Goal: Task Accomplishment & Management: Complete application form

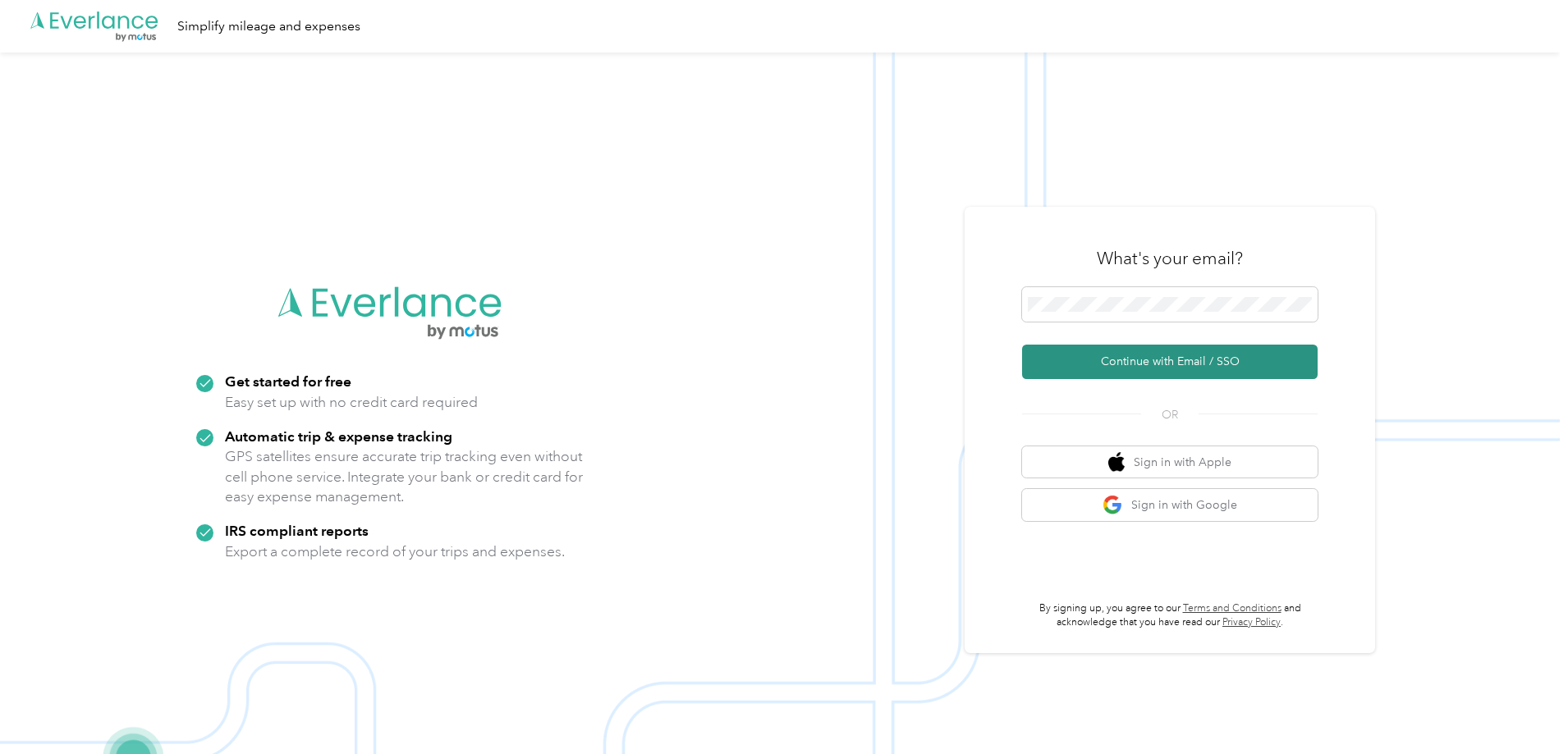
click at [1212, 368] on button "Continue with Email / SSO" at bounding box center [1170, 362] width 296 height 35
click at [1185, 369] on button "Continue with Email / SSO" at bounding box center [1170, 362] width 296 height 35
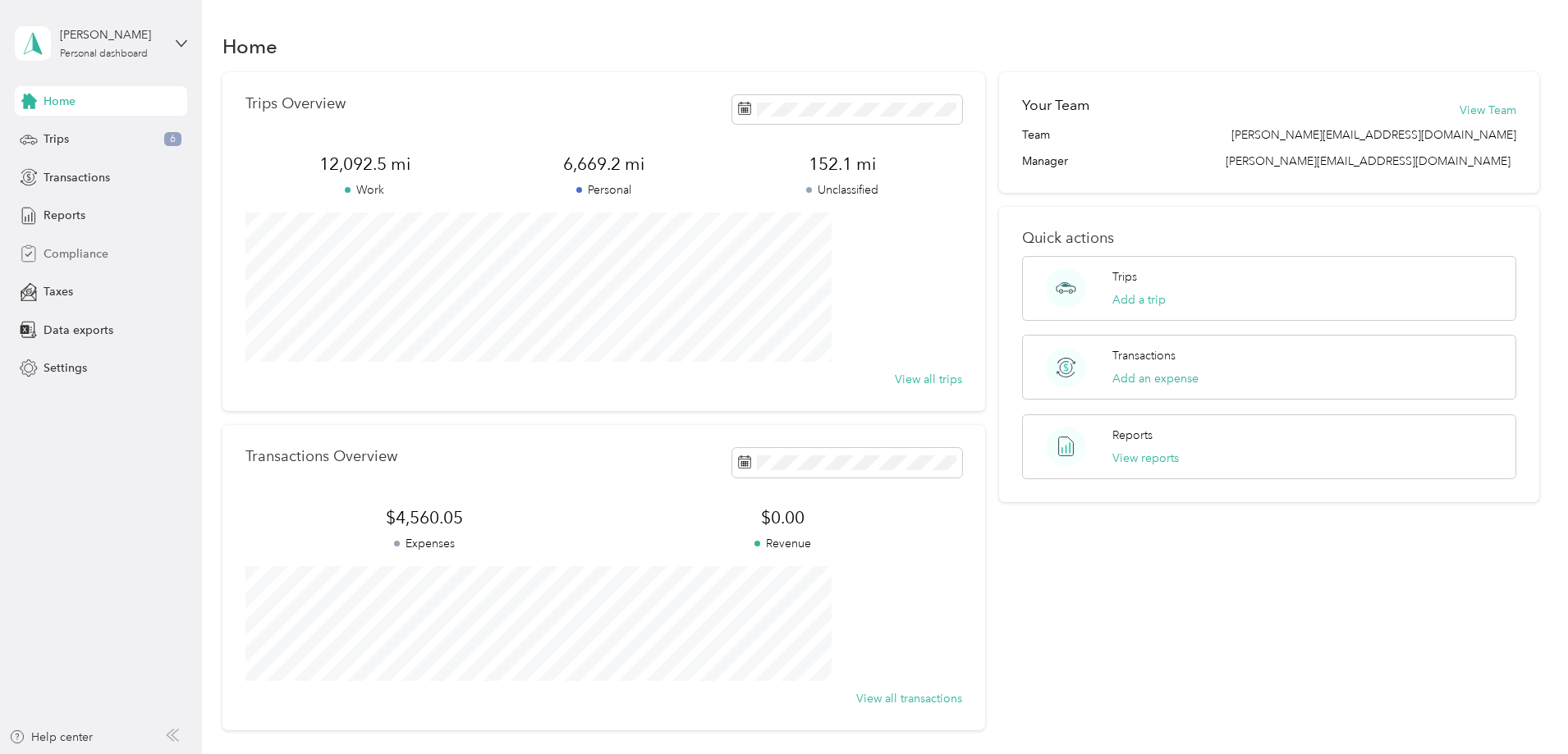
click at [57, 256] on span "Compliance" at bounding box center [76, 254] width 65 height 17
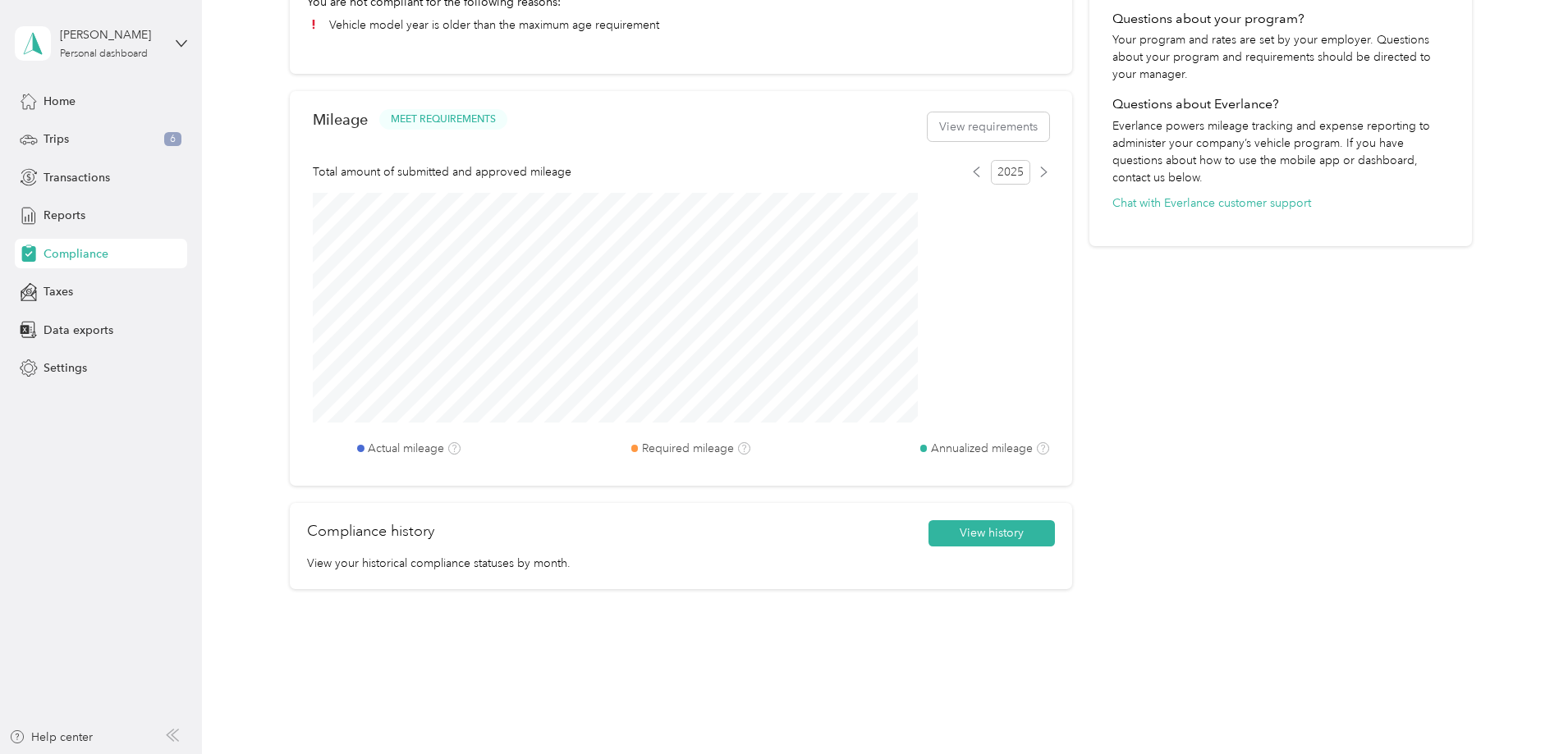
scroll to position [410, 0]
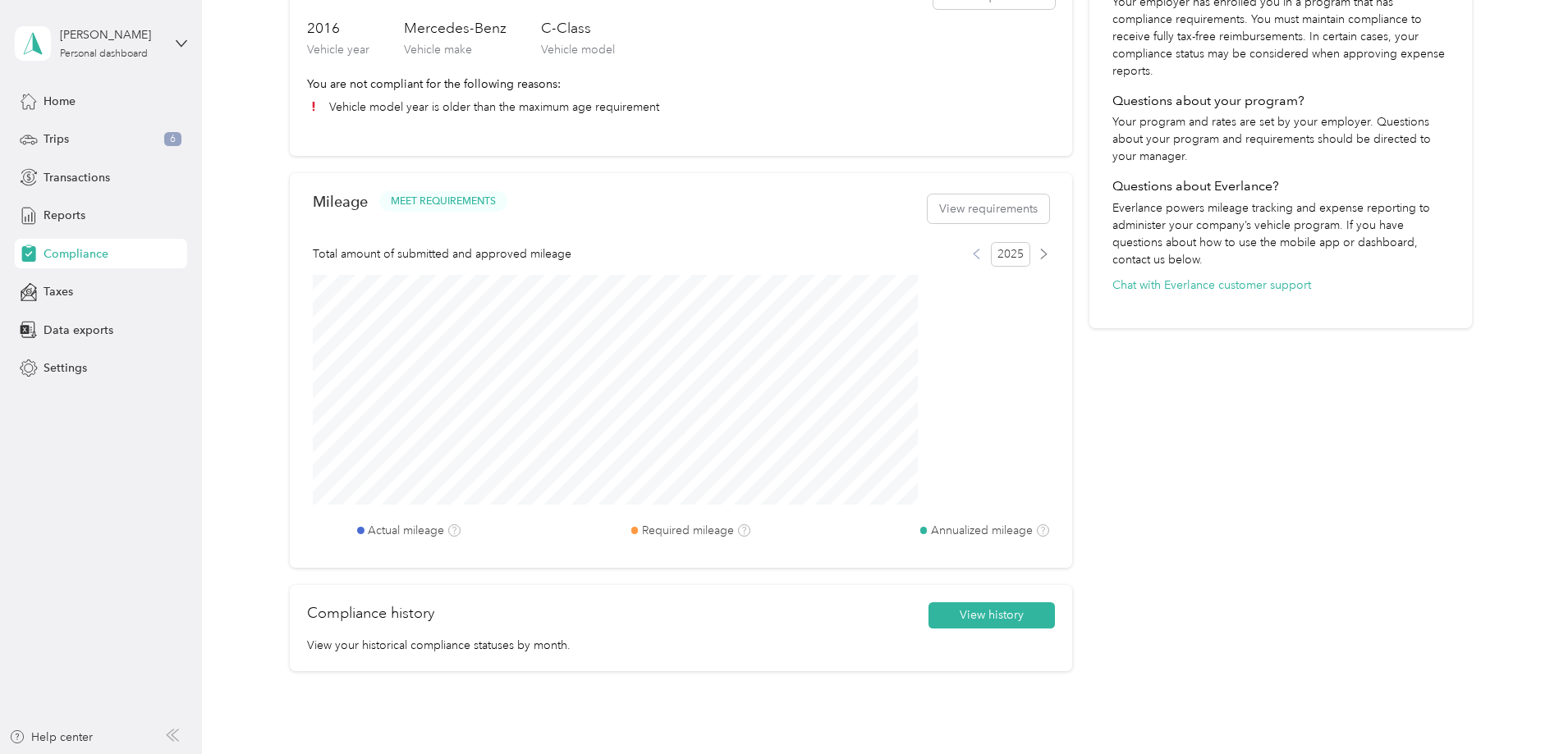
click at [971, 260] on icon at bounding box center [976, 254] width 11 height 11
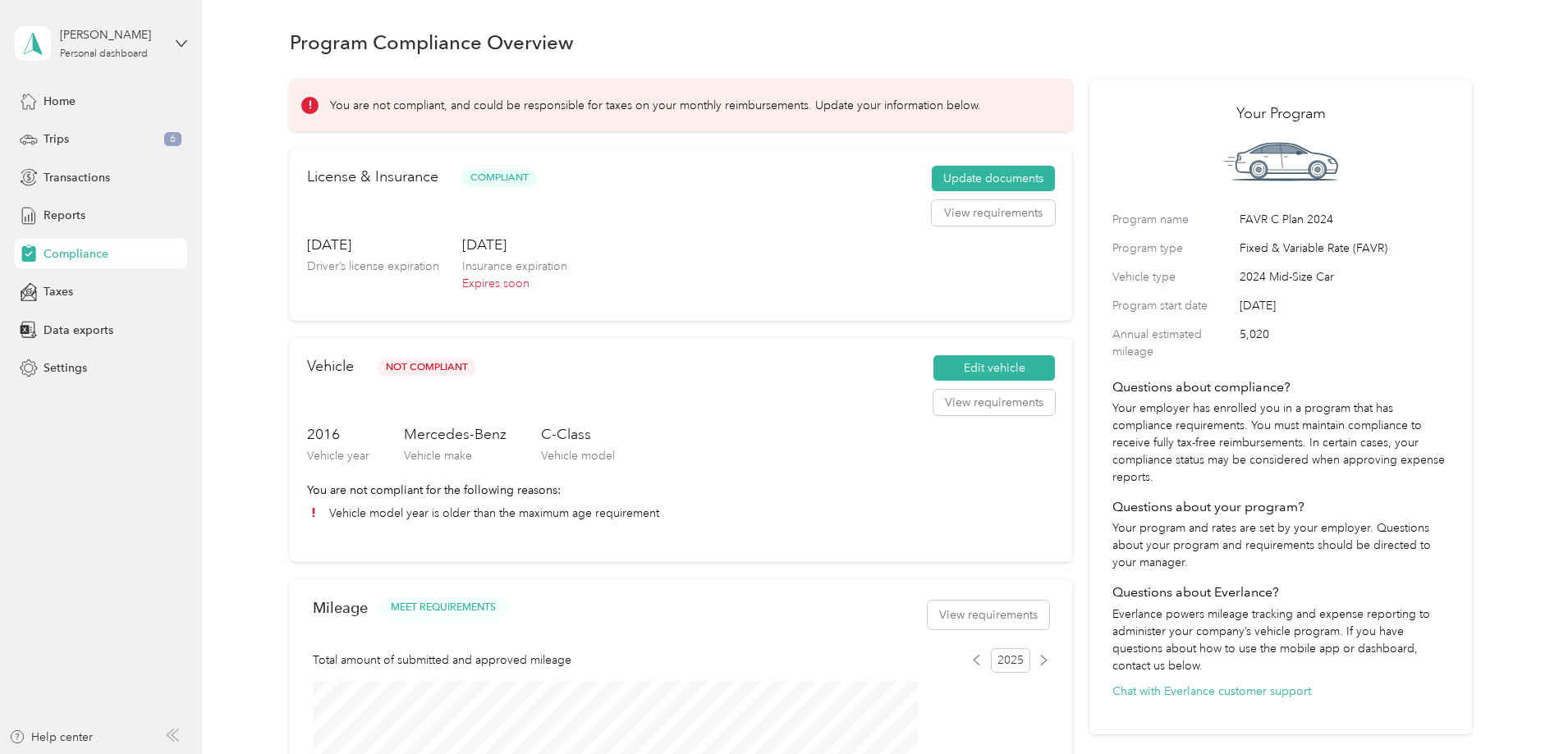
scroll to position [0, 0]
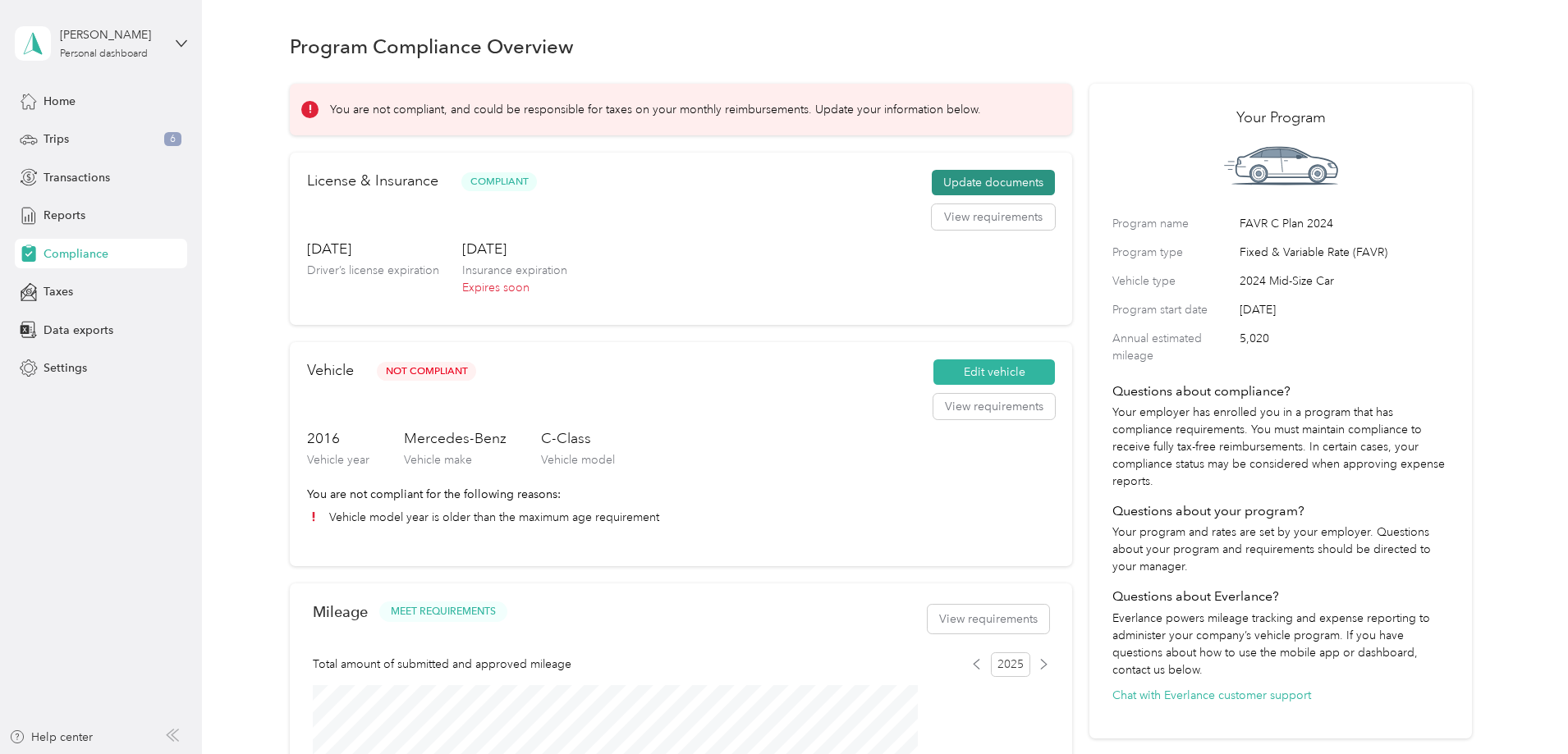
click at [932, 194] on button "Update documents" at bounding box center [993, 183] width 123 height 26
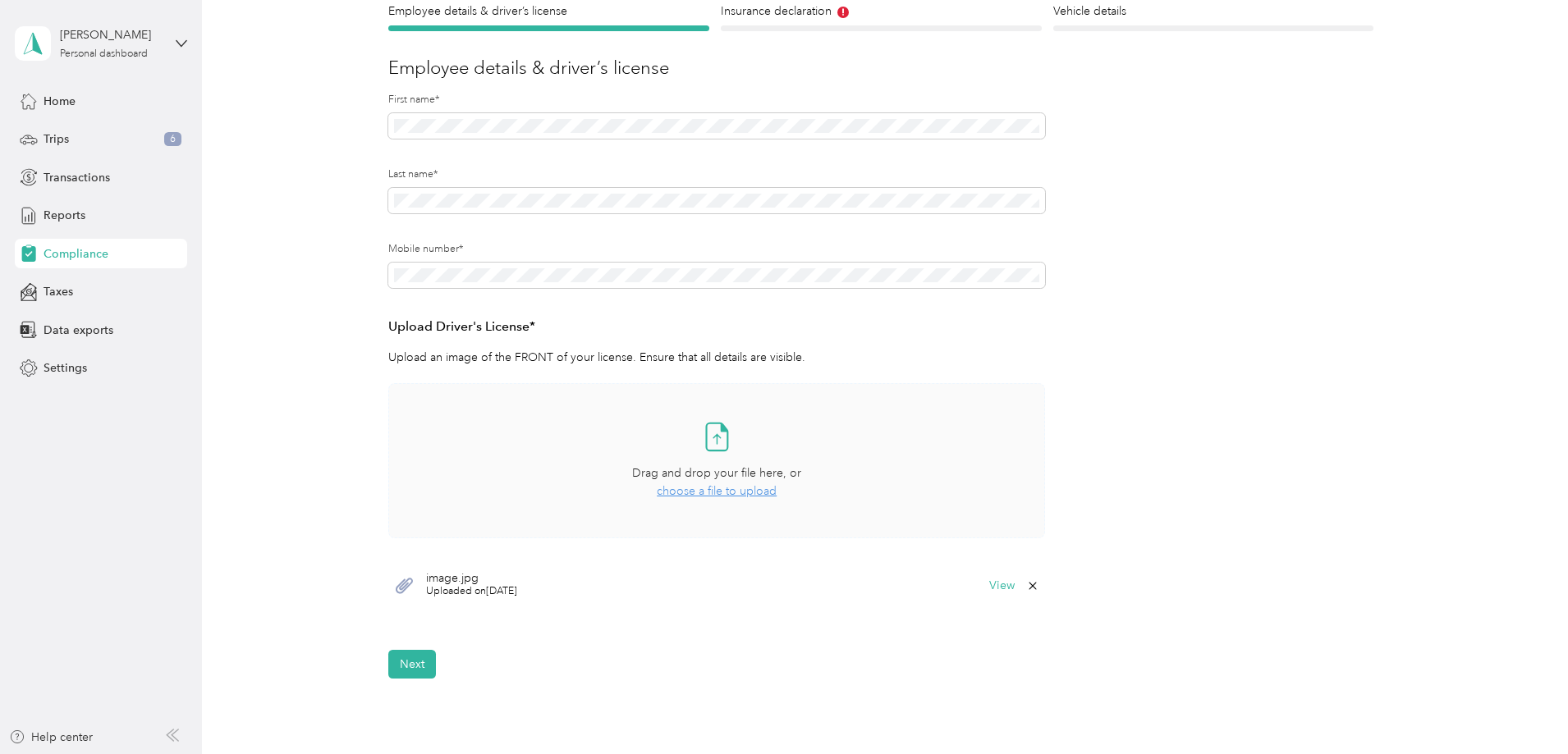
scroll to position [164, 0]
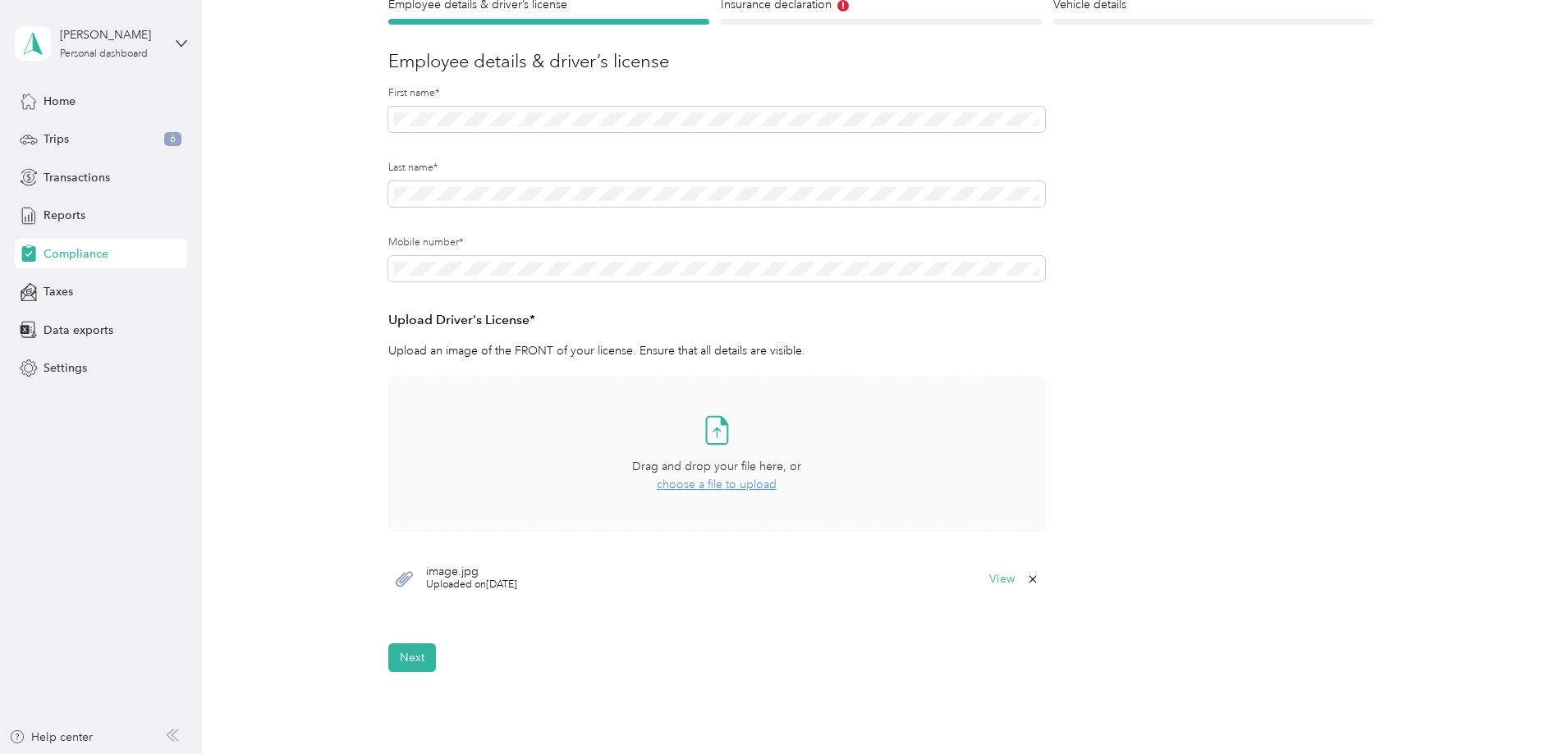
click at [696, 484] on span "choose a file to upload" at bounding box center [716, 485] width 120 height 14
click at [1034, 576] on icon at bounding box center [1033, 578] width 7 height 7
click at [988, 590] on button "Yes" at bounding box center [989, 591] width 32 height 26
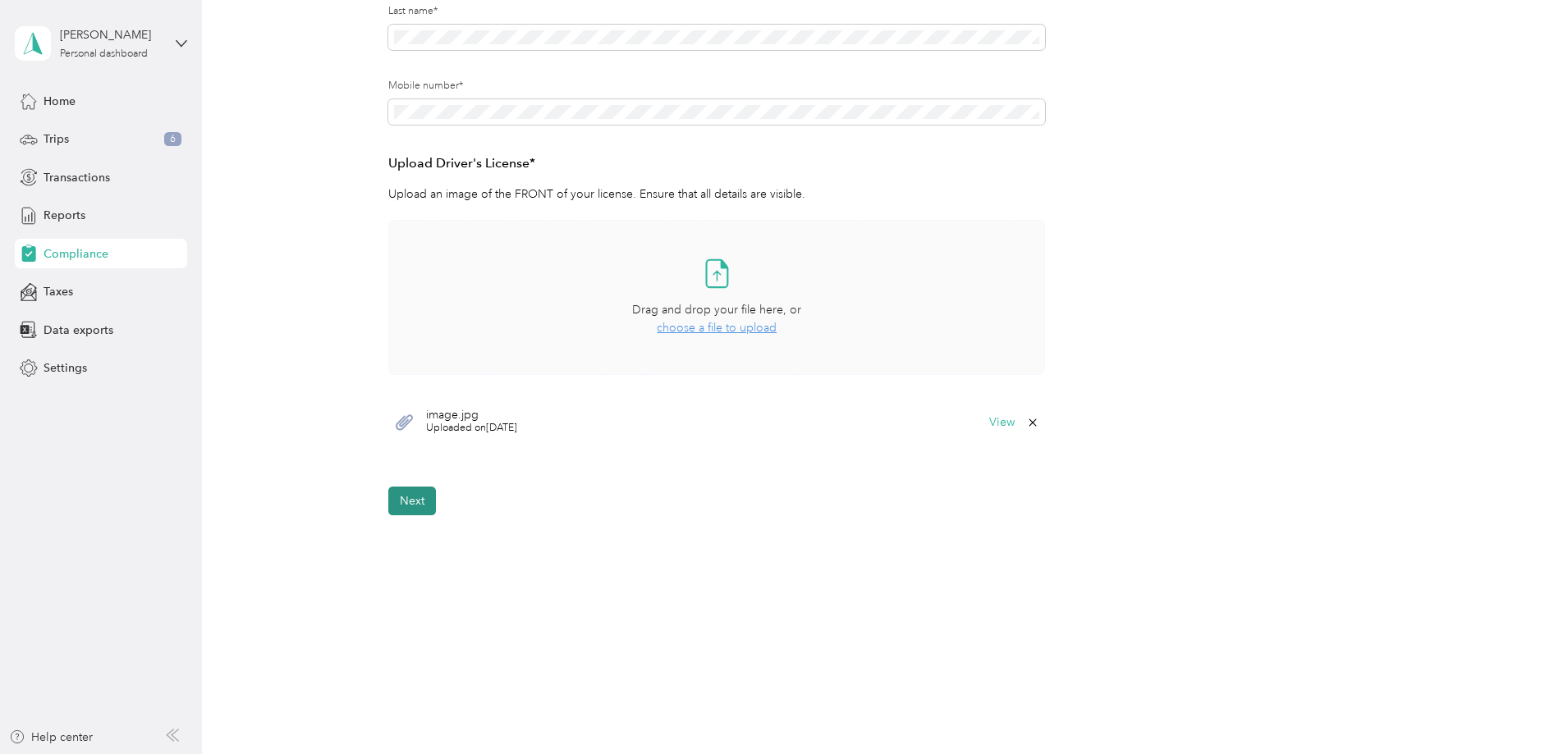
click at [412, 489] on button "Next" at bounding box center [412, 501] width 48 height 29
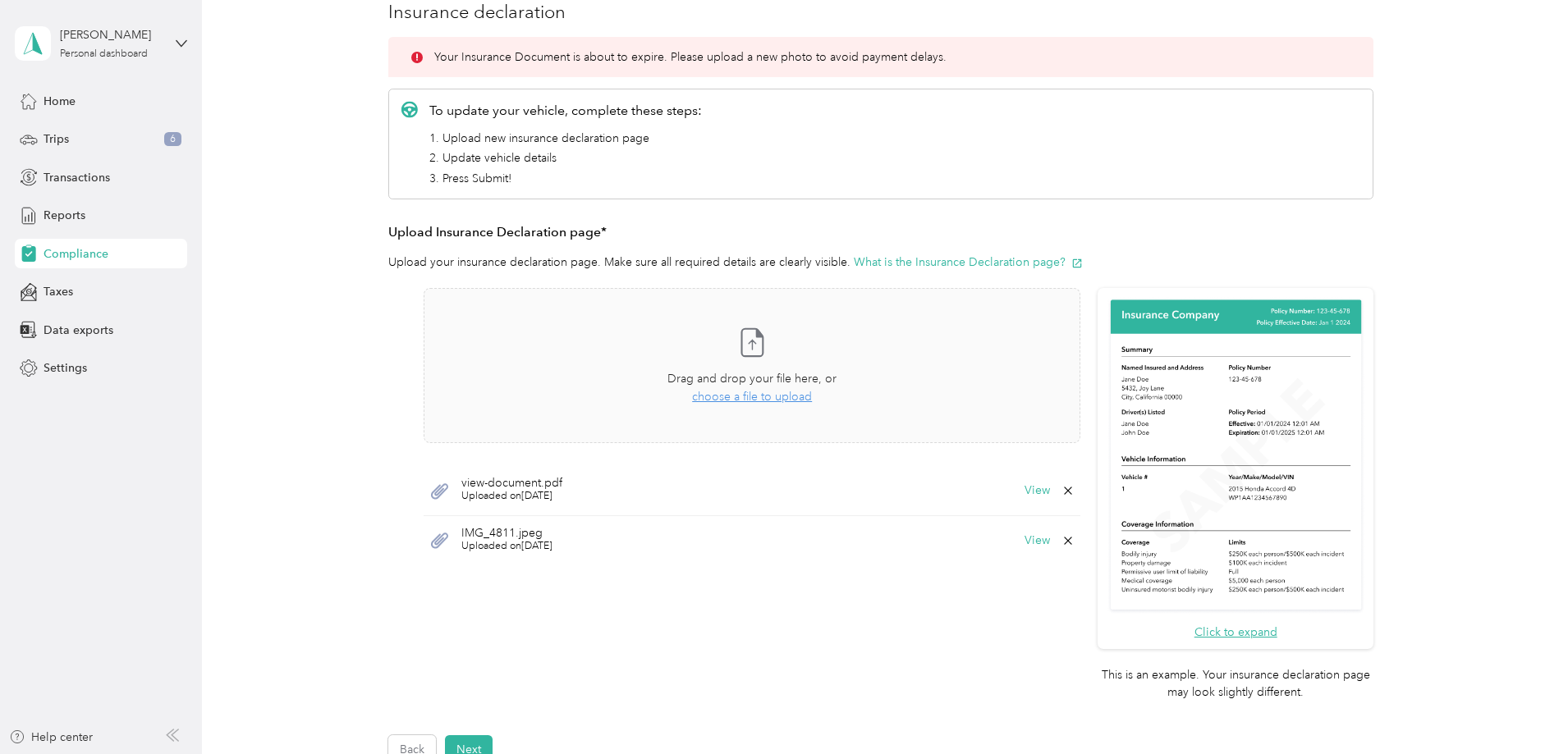
scroll to position [185, 0]
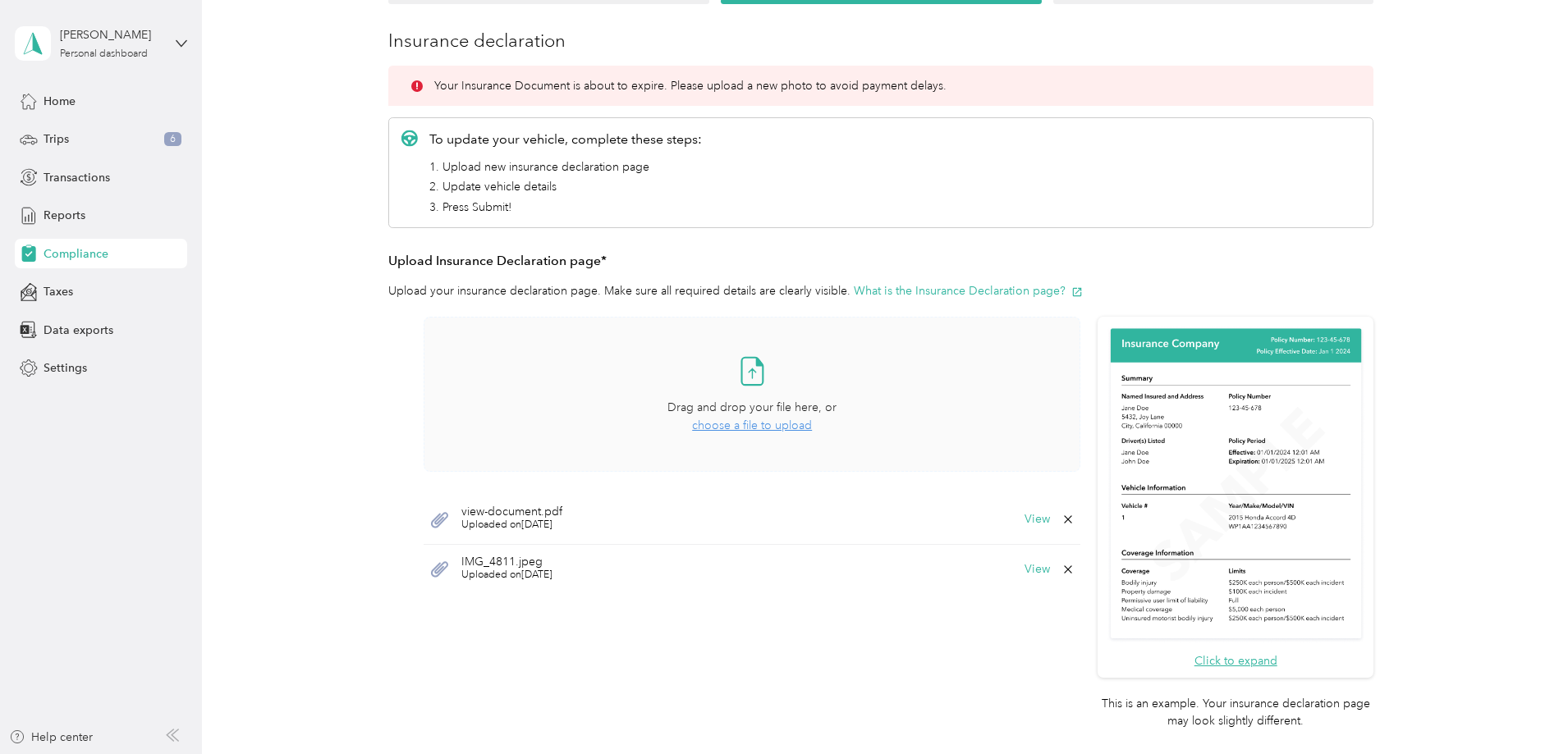
click at [759, 423] on span "choose a file to upload" at bounding box center [752, 425] width 120 height 14
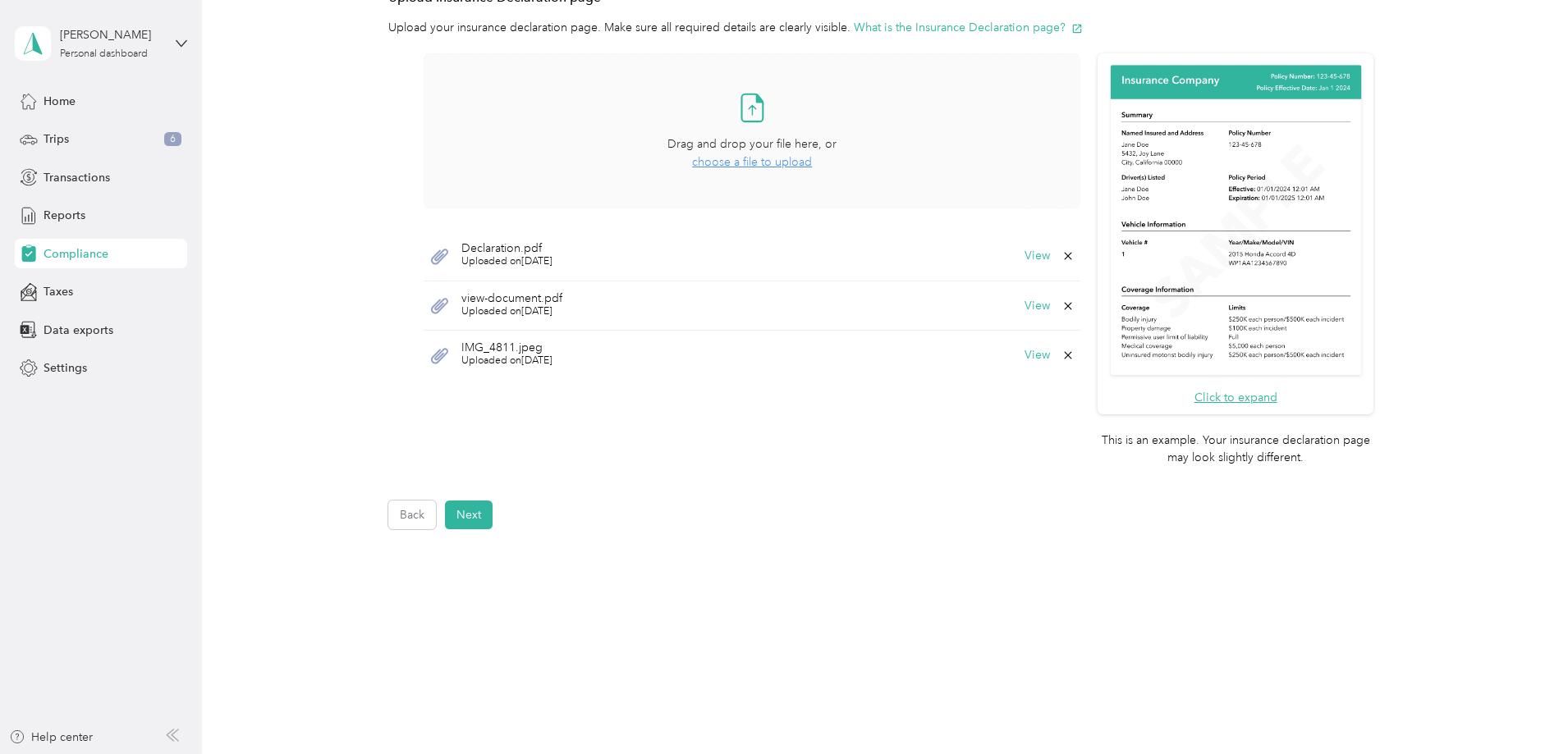
scroll to position [462, 0]
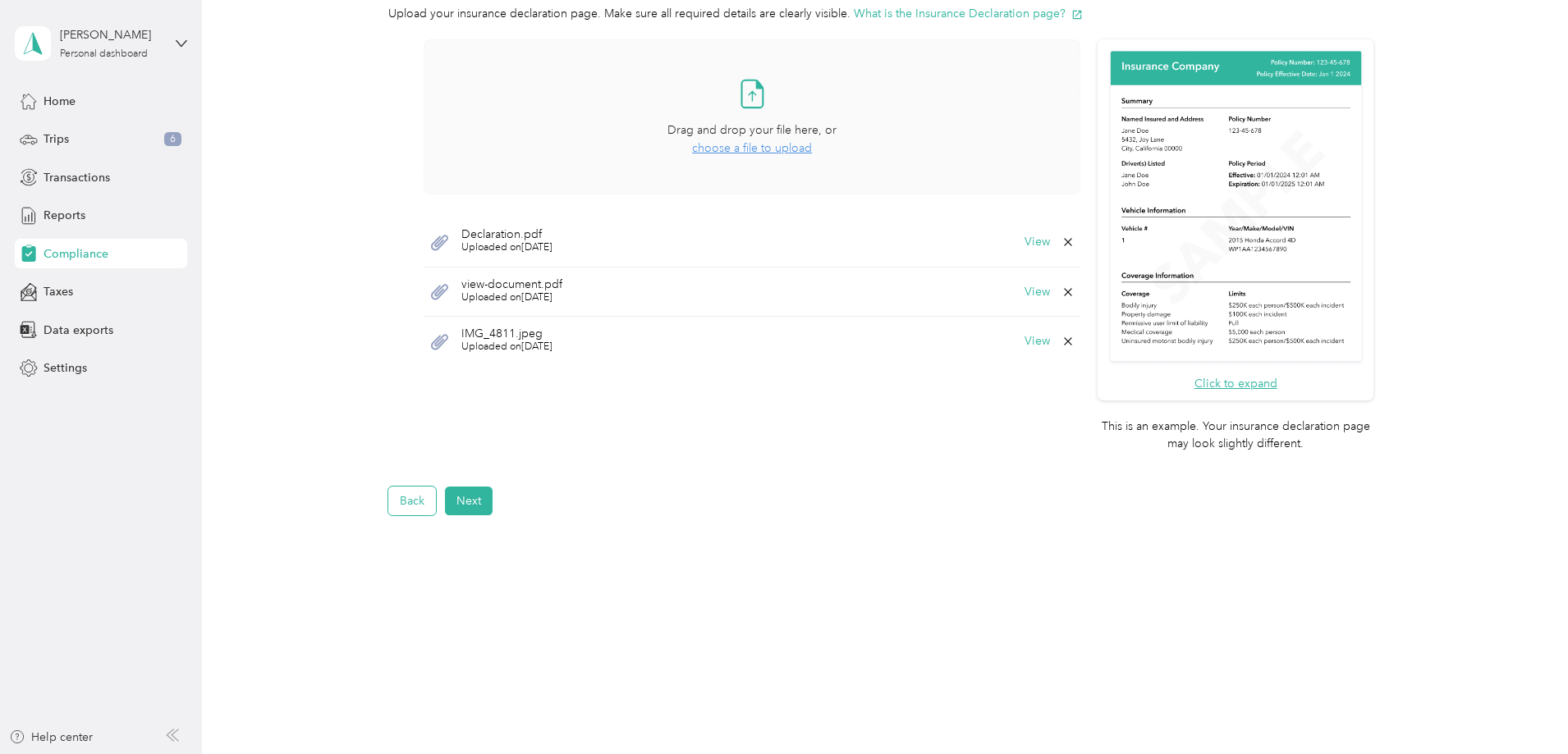
click at [425, 499] on button "Back" at bounding box center [412, 501] width 48 height 29
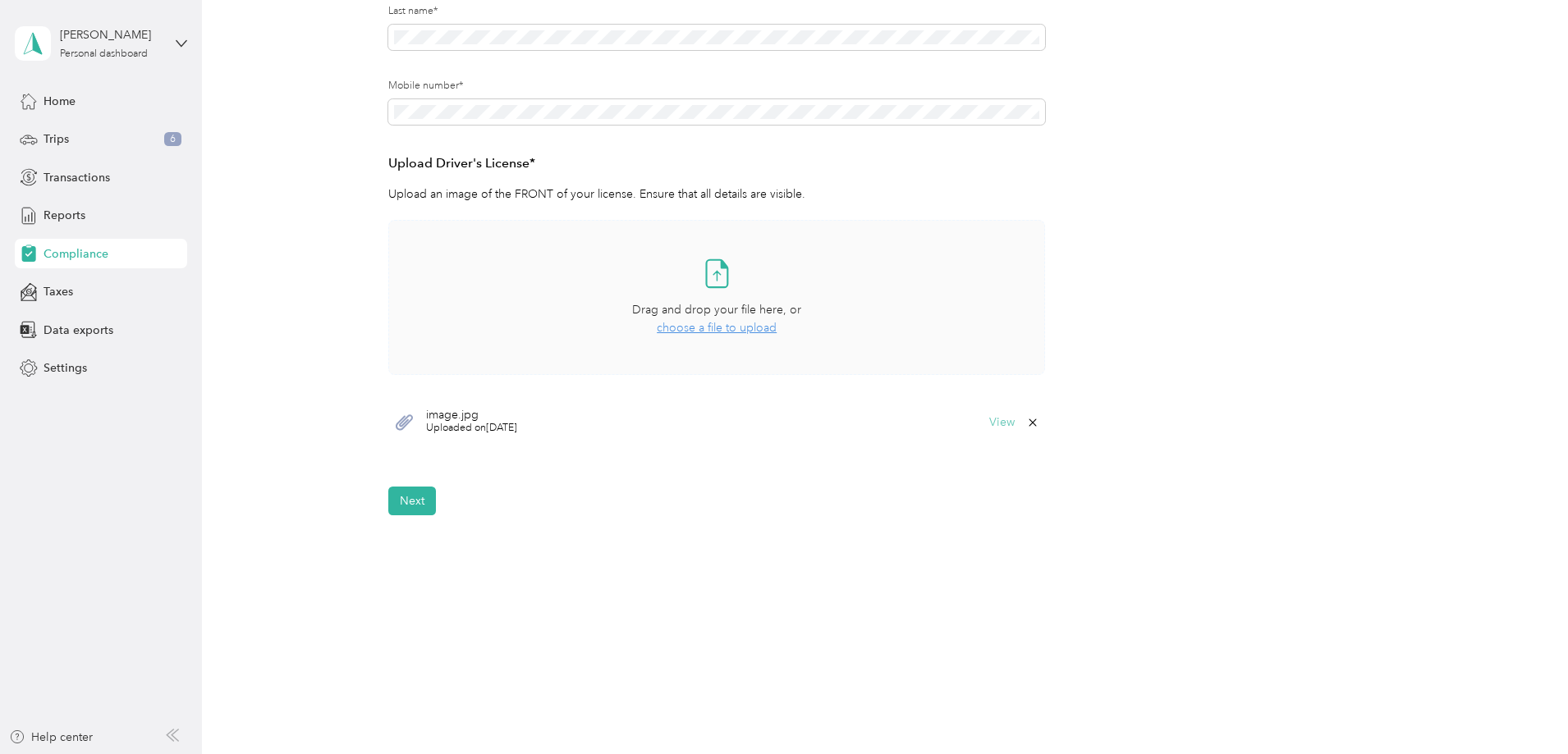
click at [999, 421] on button "View" at bounding box center [1002, 423] width 26 height 12
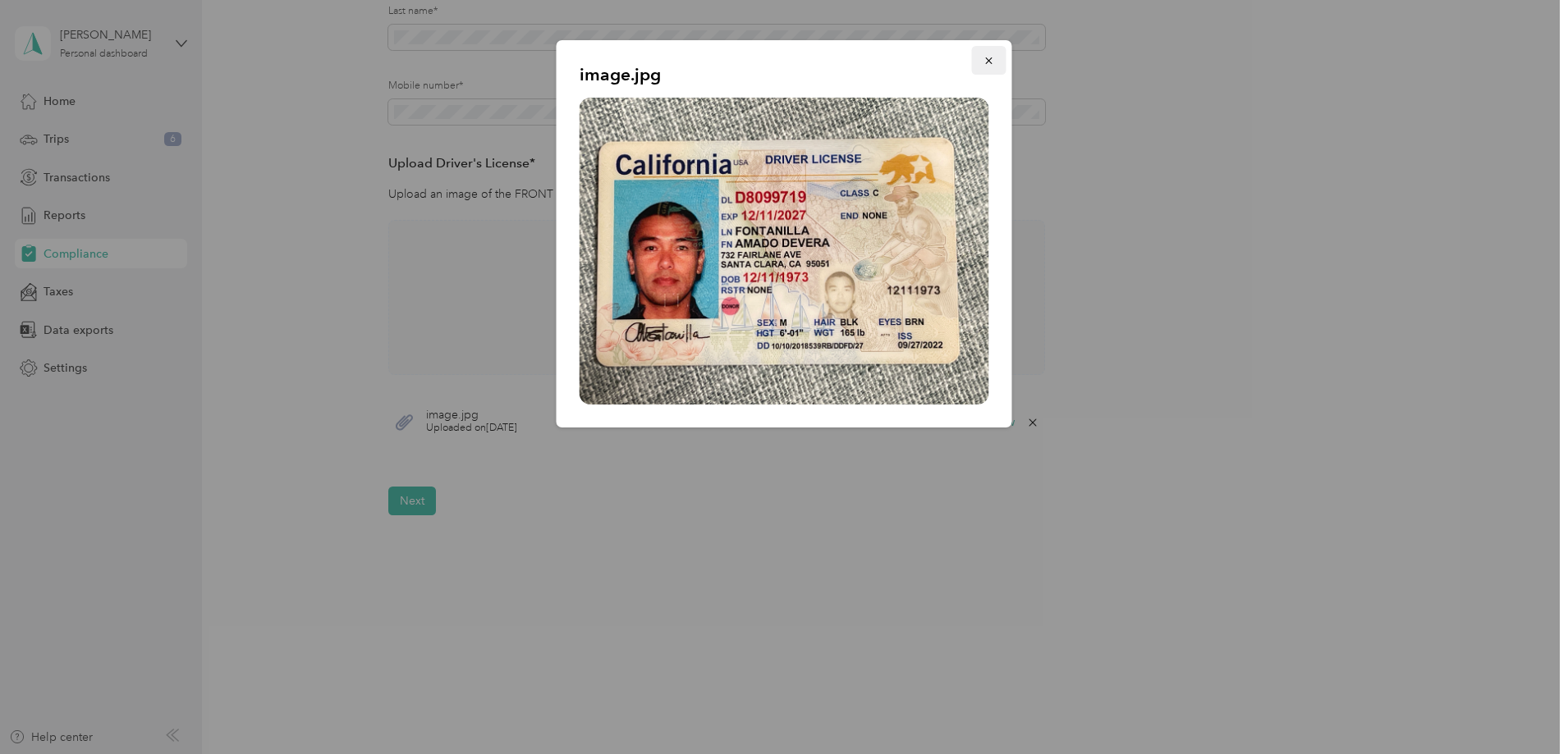
click at [991, 60] on icon "button" at bounding box center [989, 61] width 12 height 12
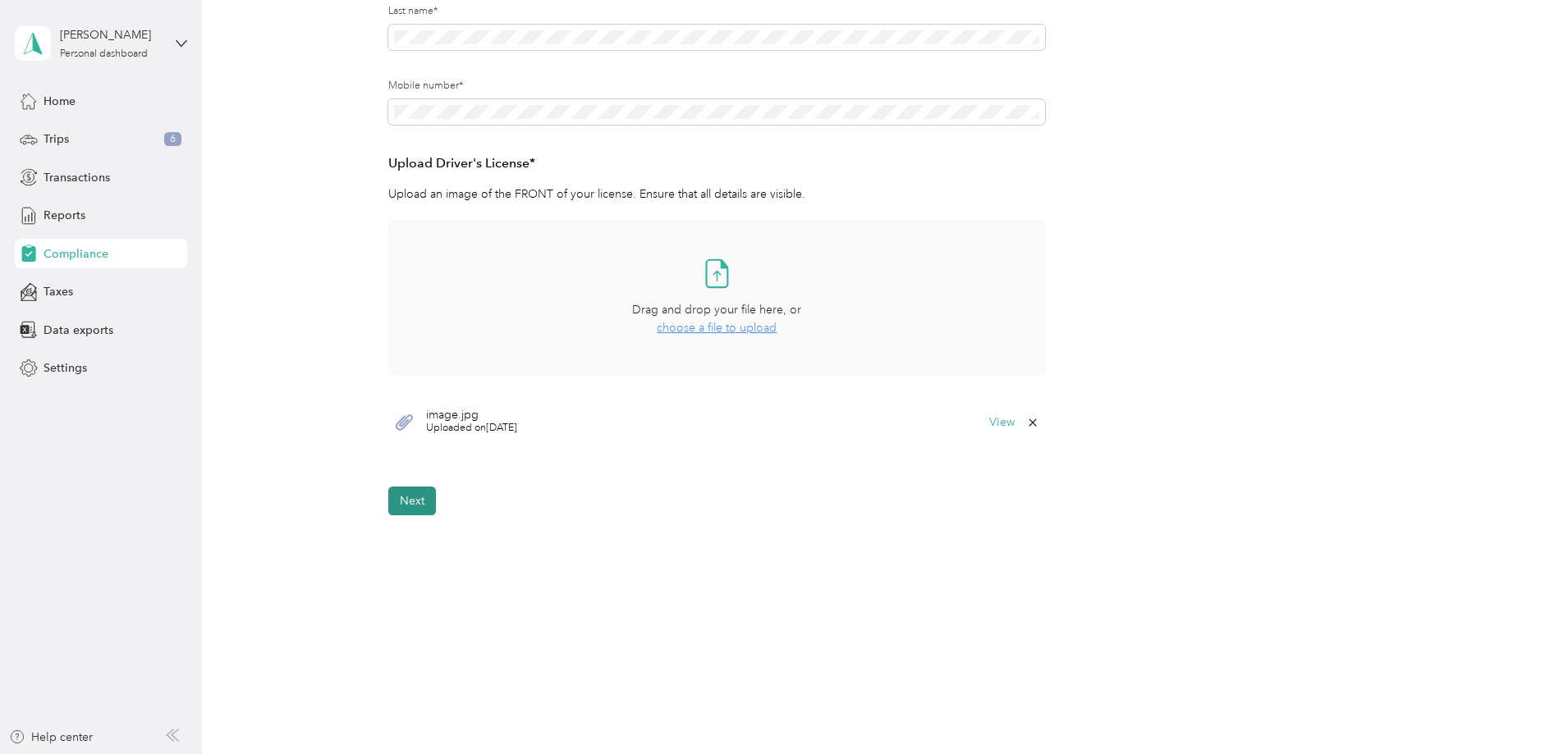
click at [418, 502] on button "Next" at bounding box center [412, 501] width 48 height 29
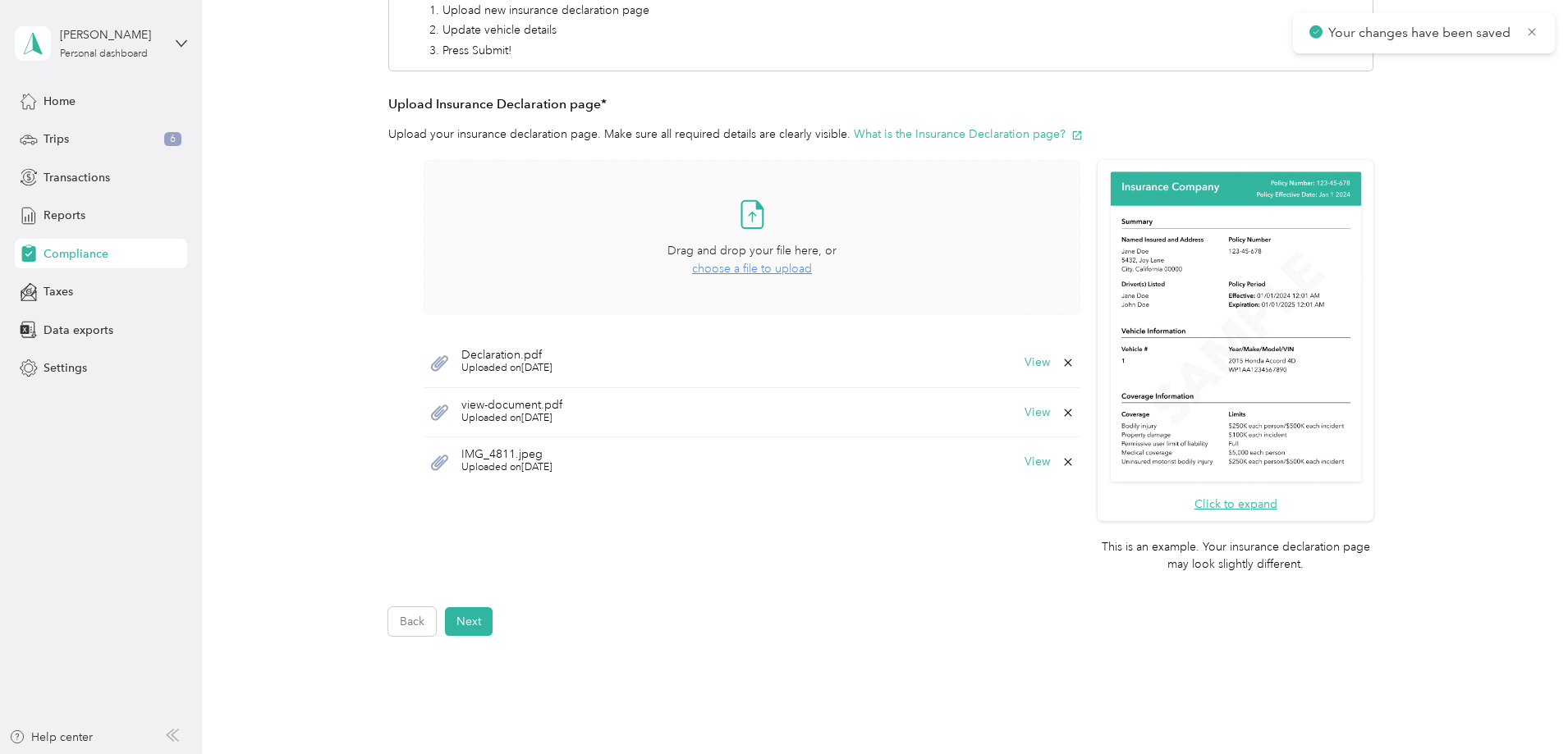
scroll to position [349, 0]
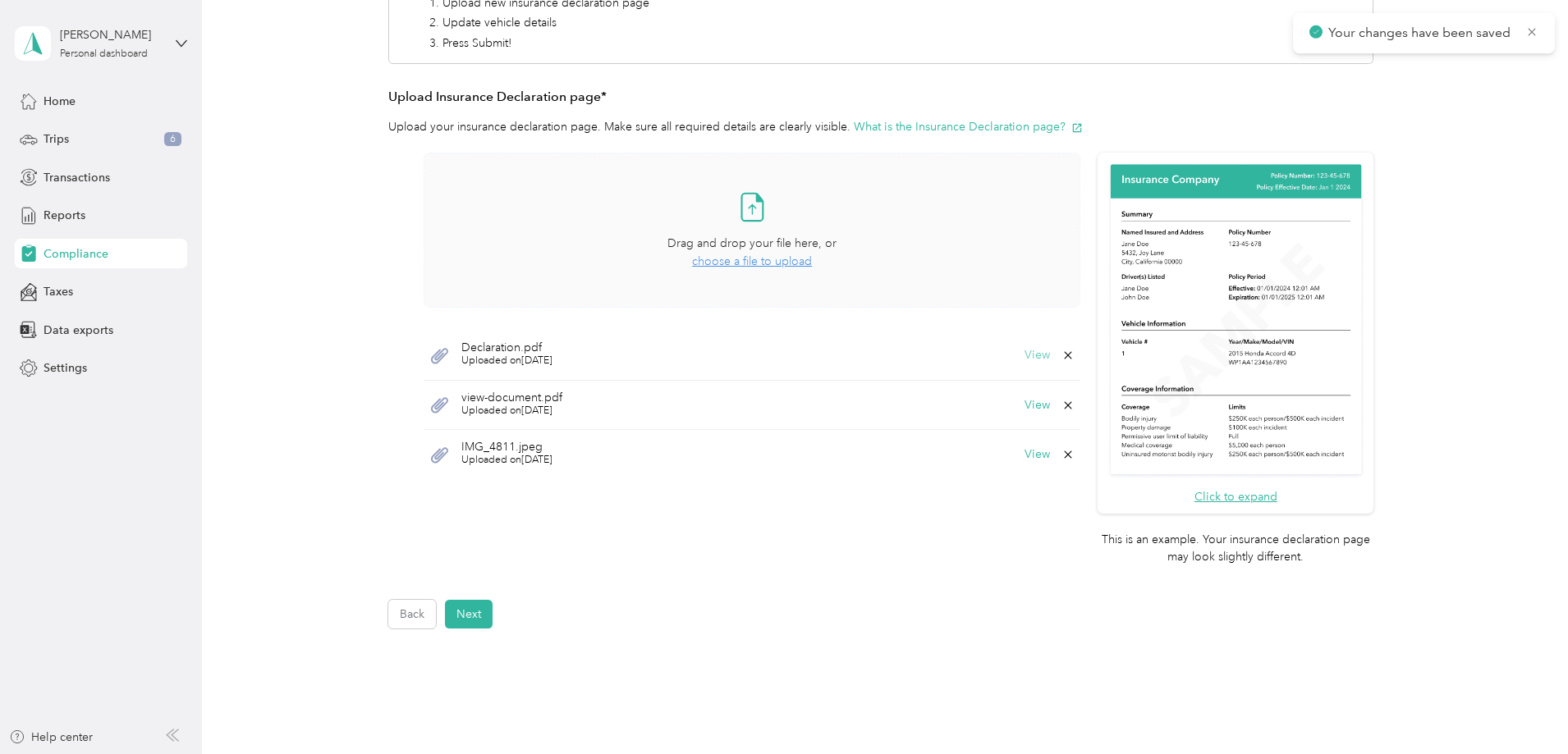
click at [1039, 349] on button "View" at bounding box center [1037, 355] width 26 height 12
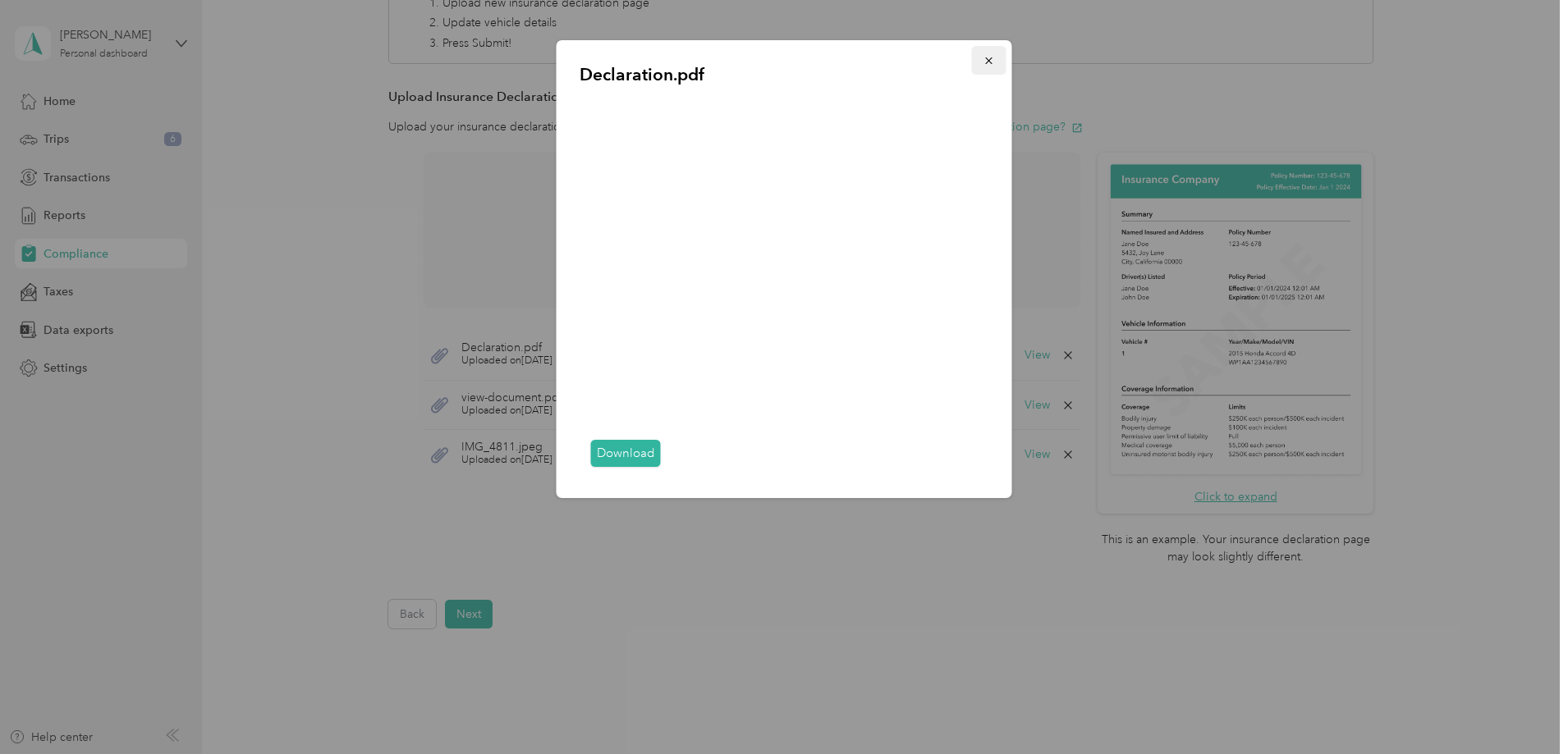
click at [998, 54] on button "button" at bounding box center [989, 60] width 35 height 29
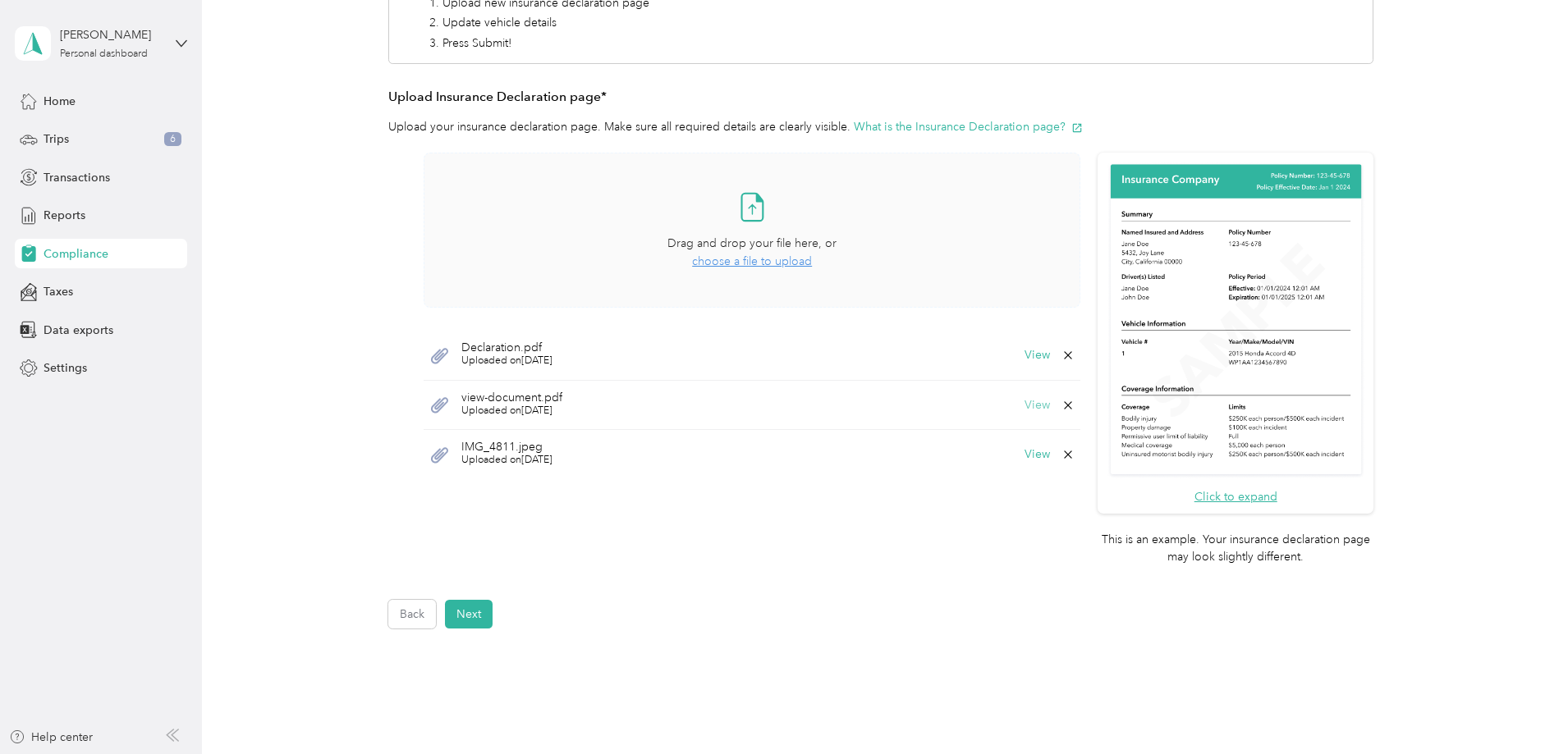
click at [1032, 407] on button "View" at bounding box center [1037, 405] width 26 height 12
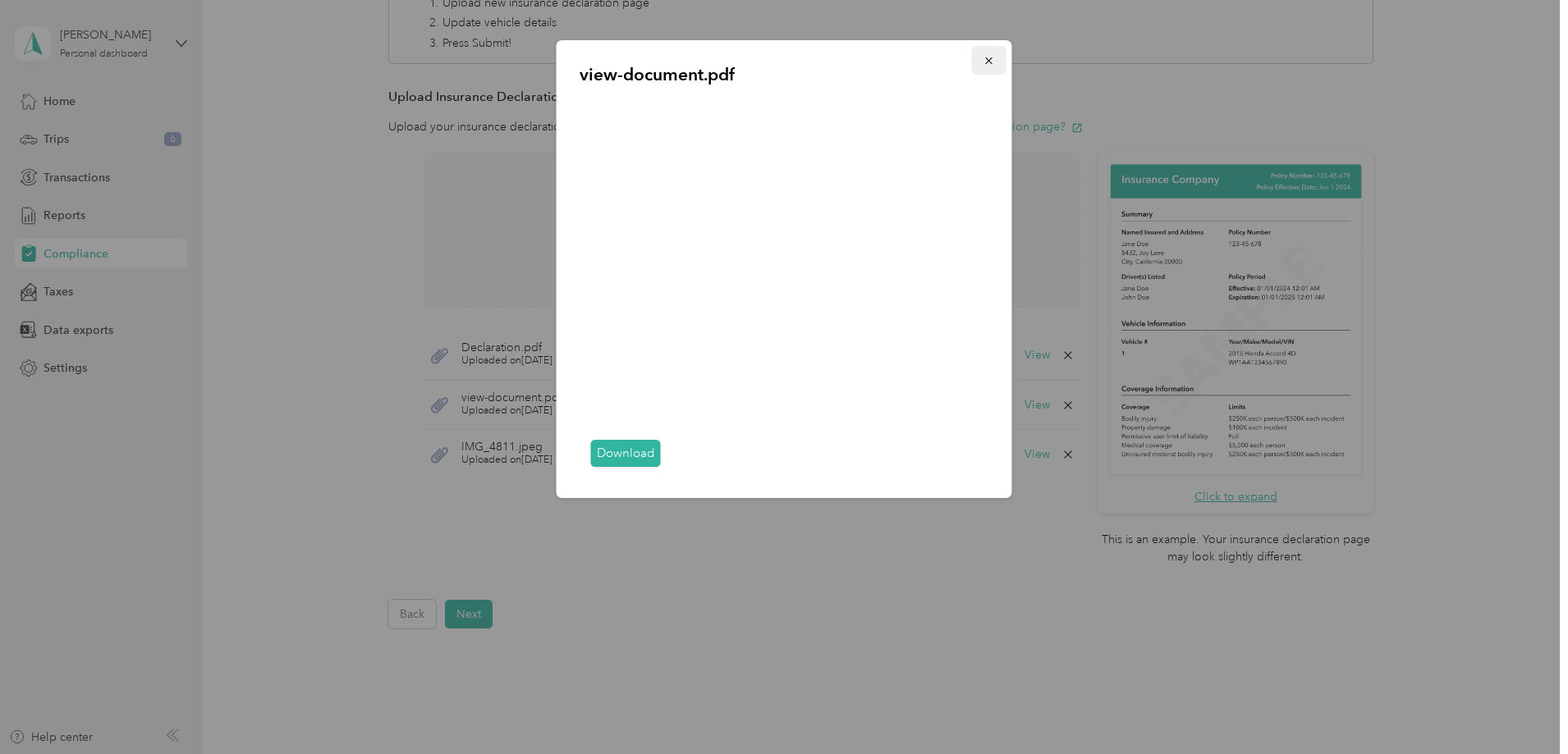
click at [988, 60] on icon "button" at bounding box center [988, 61] width 7 height 7
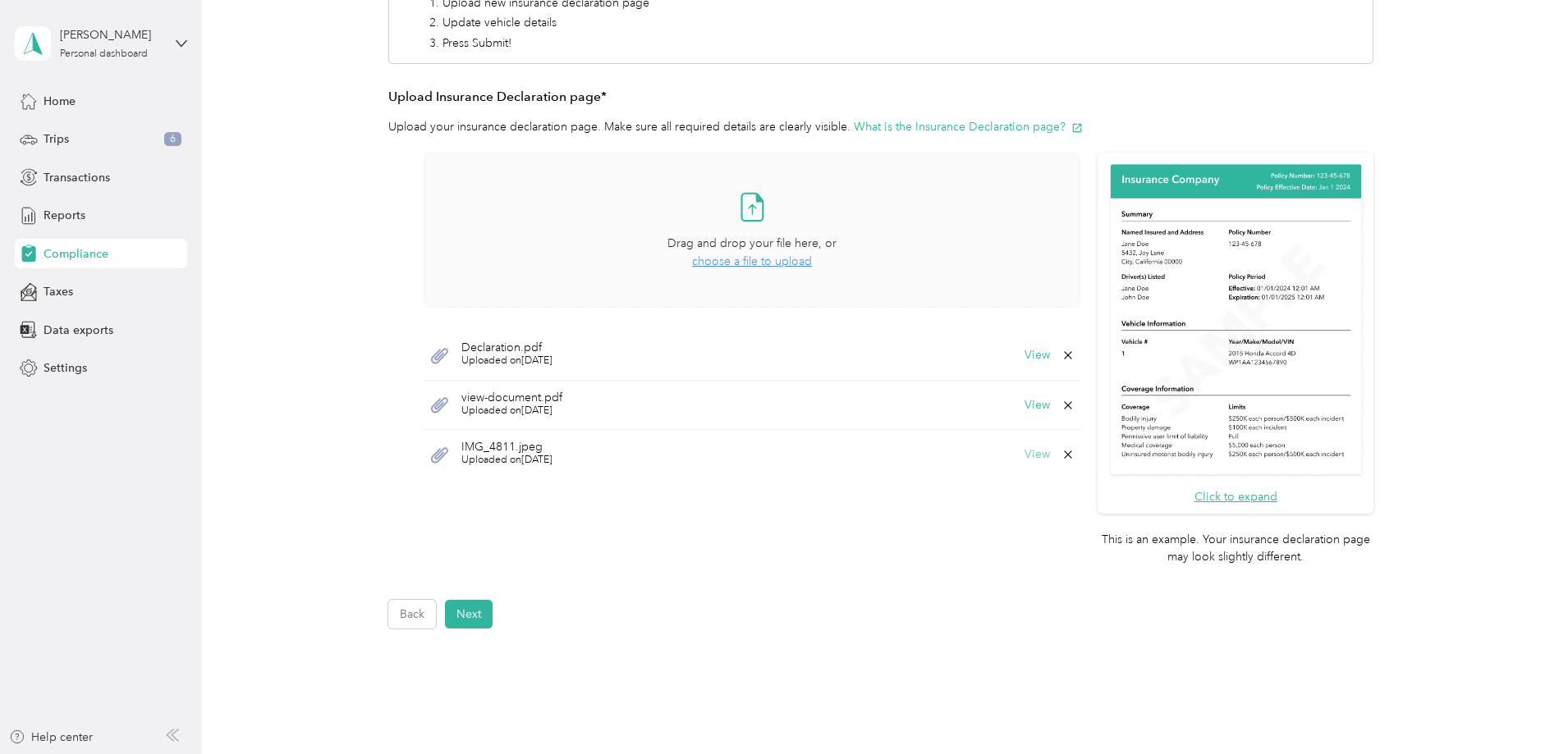
click at [1035, 453] on button "View" at bounding box center [1037, 455] width 26 height 12
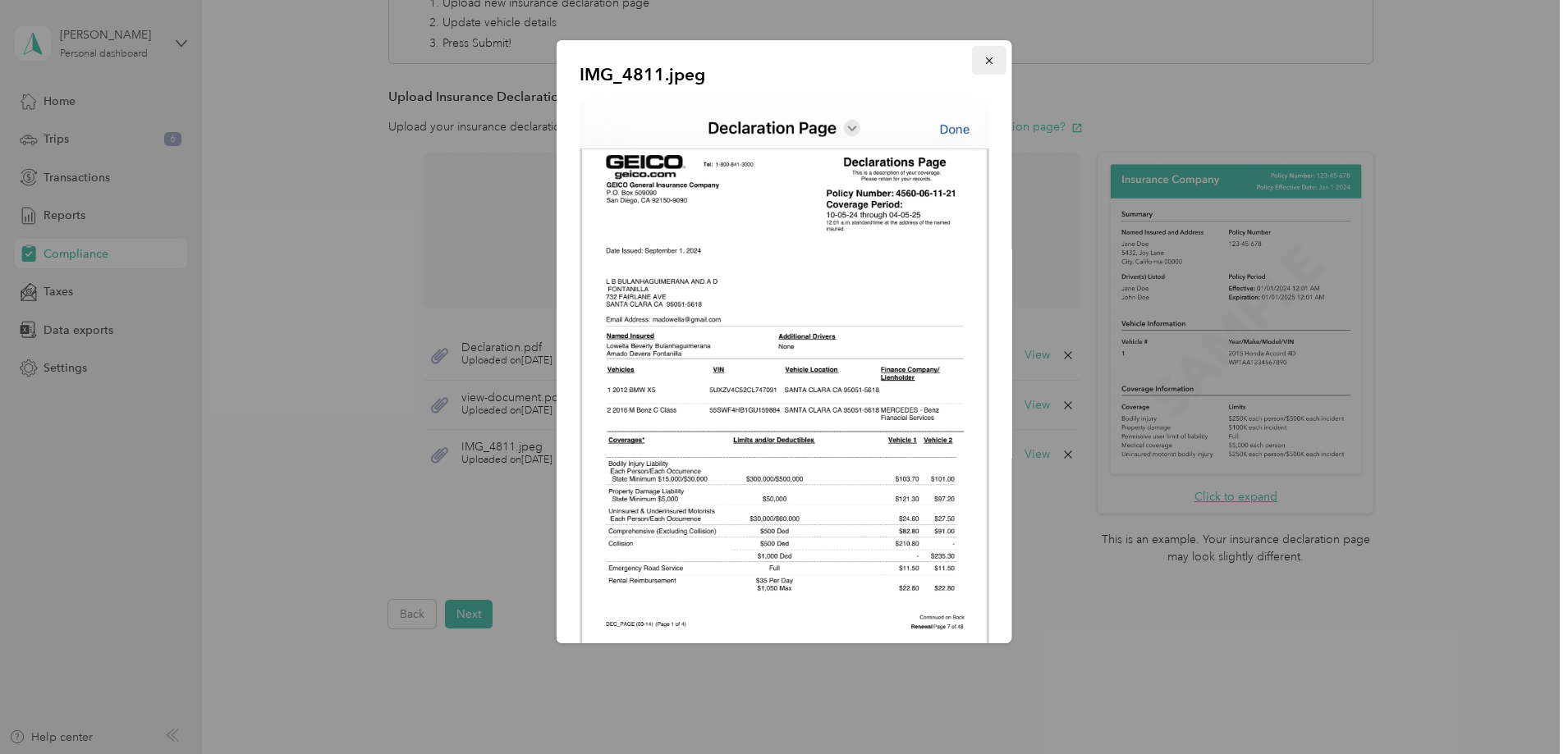
click at [984, 59] on icon "button" at bounding box center [989, 61] width 12 height 12
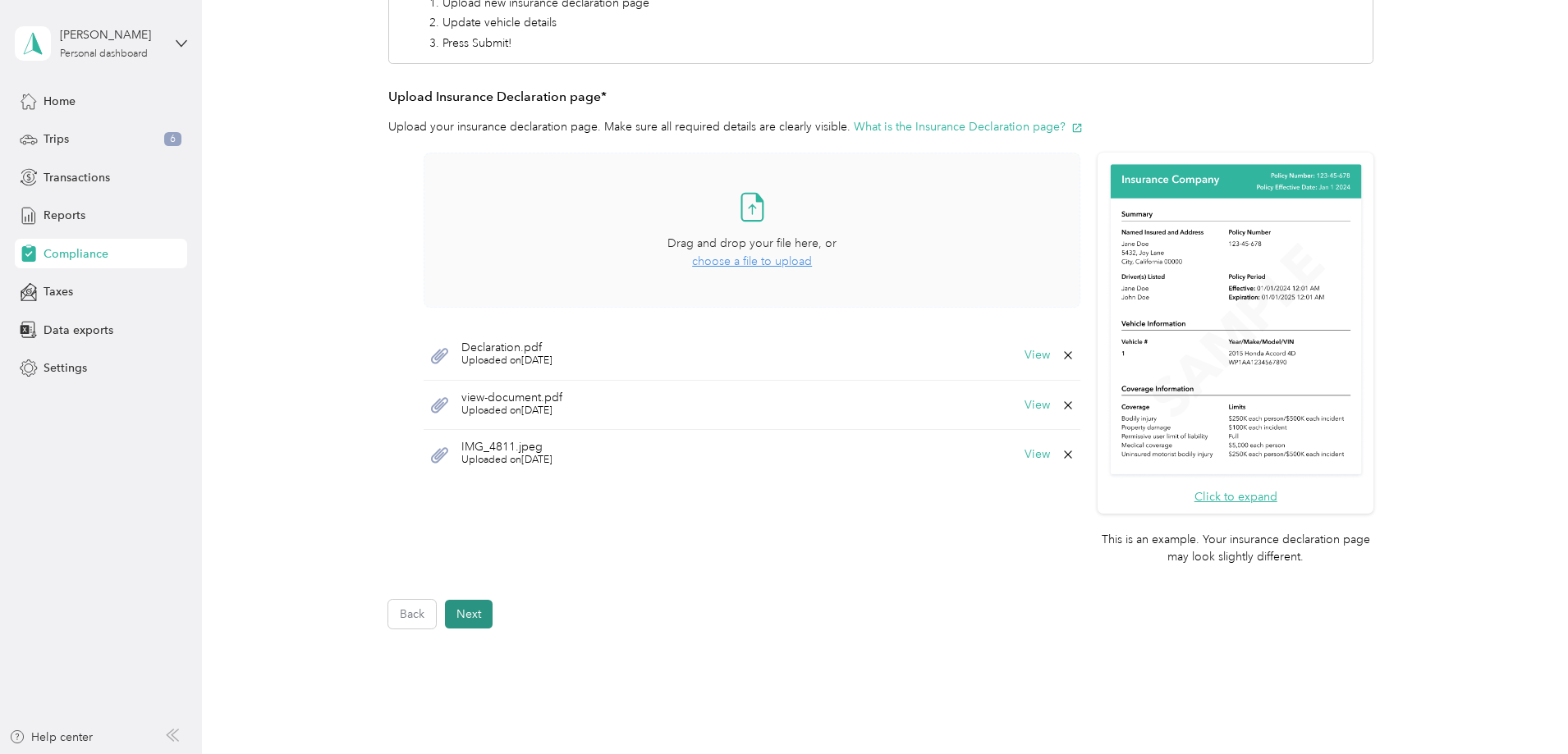
click at [466, 616] on button "Next" at bounding box center [469, 614] width 48 height 29
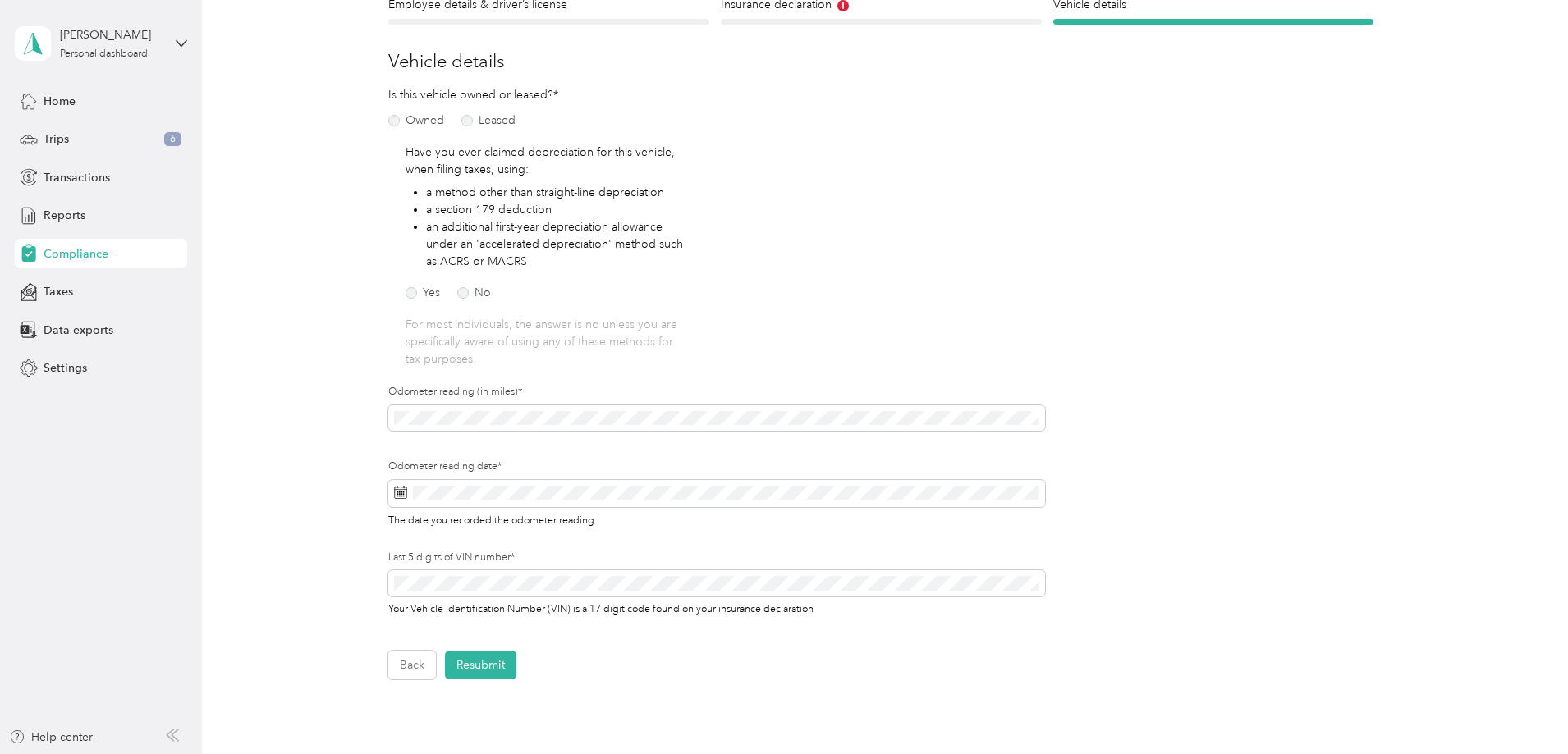
scroll to position [246, 0]
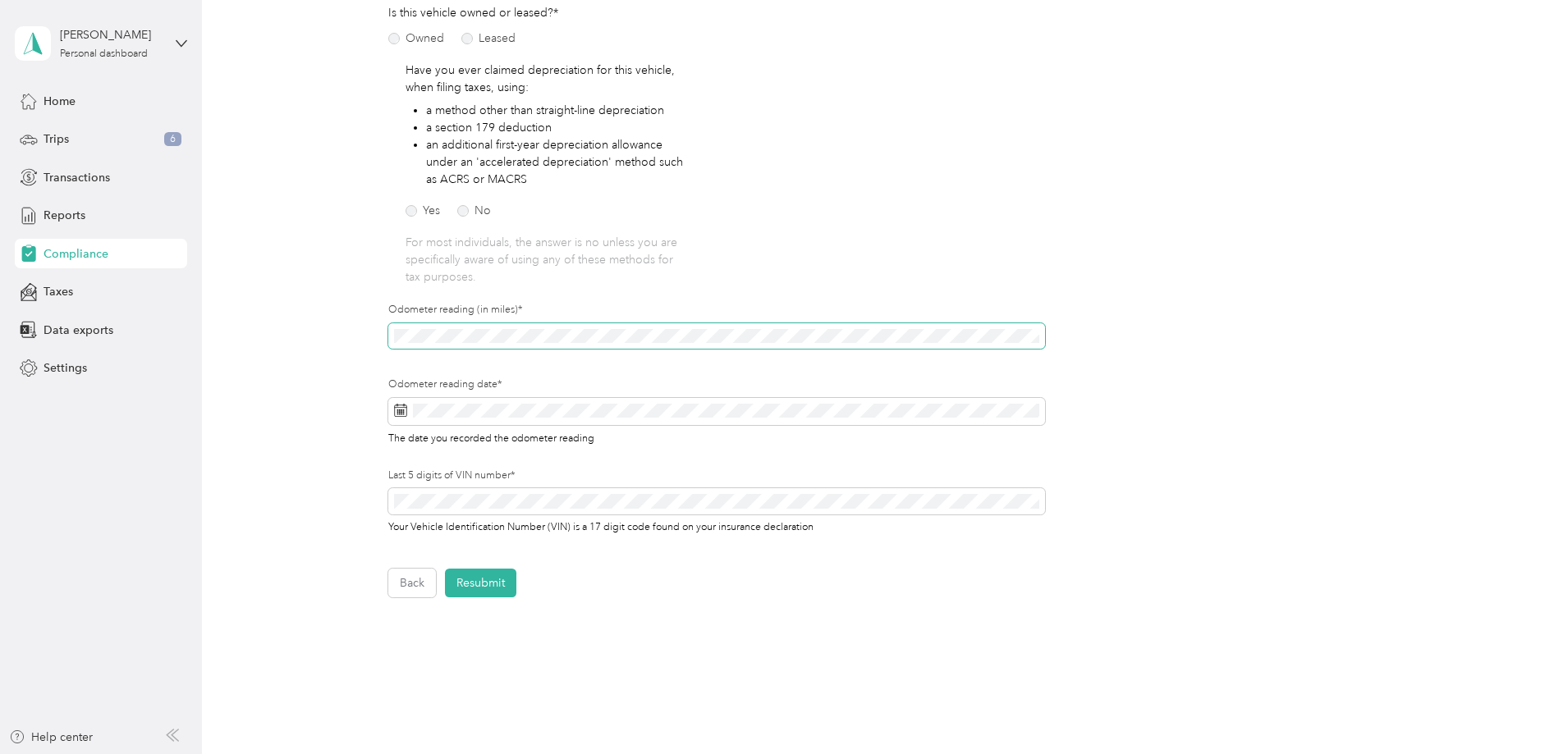
click at [358, 330] on div "Employee details & driver’s license License Insurance declaration Insurance Veh…" at bounding box center [881, 255] width 1182 height 684
click at [404, 416] on icon at bounding box center [401, 410] width 13 height 13
click at [394, 410] on icon at bounding box center [401, 410] width 13 height 13
click at [556, 470] on button "Today" at bounding box center [559, 466] width 59 height 26
click at [340, 465] on div "Employee details & driver’s license License Insurance declaration Insurance Veh…" at bounding box center [881, 255] width 1182 height 684
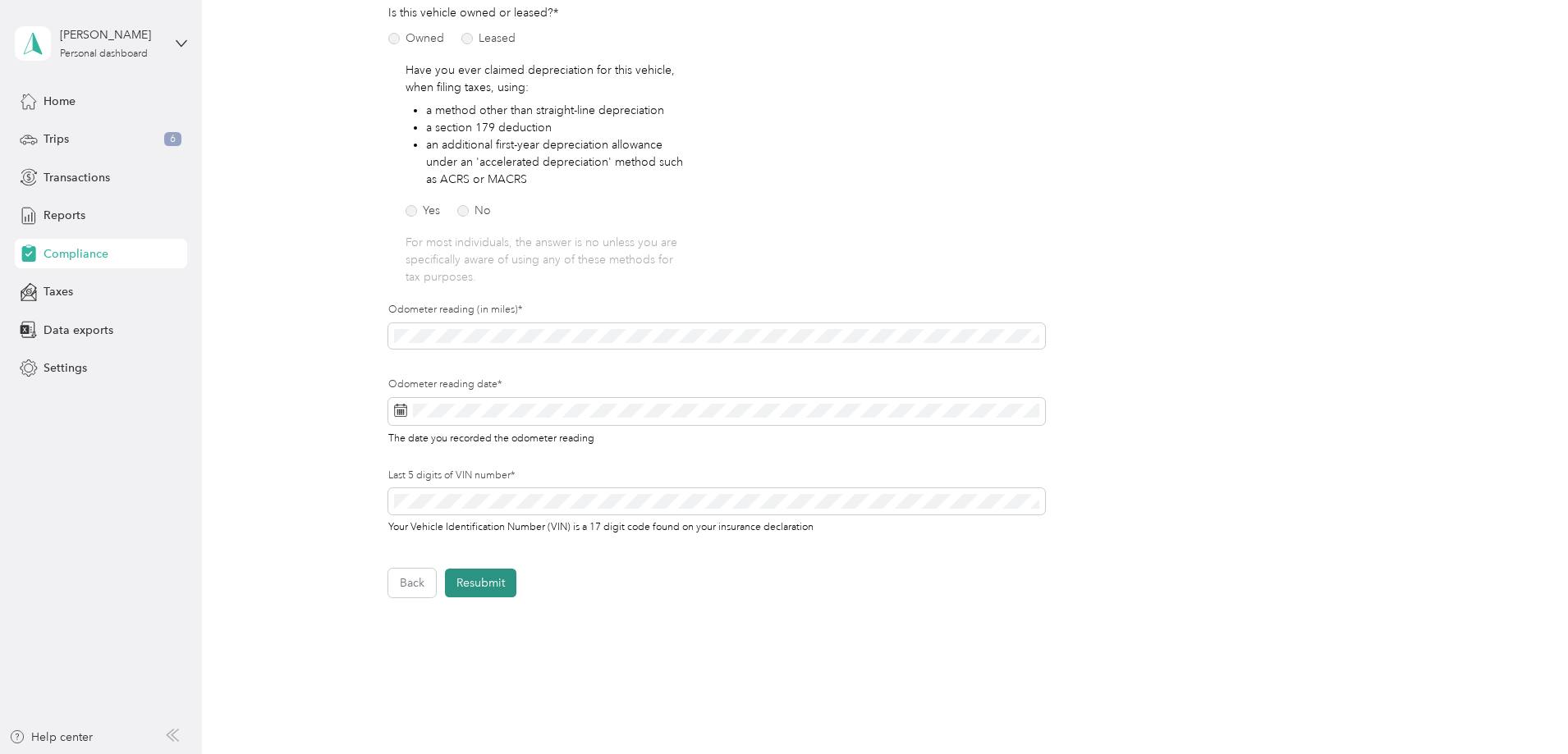
click at [500, 585] on button "Resubmit" at bounding box center [481, 583] width 72 height 29
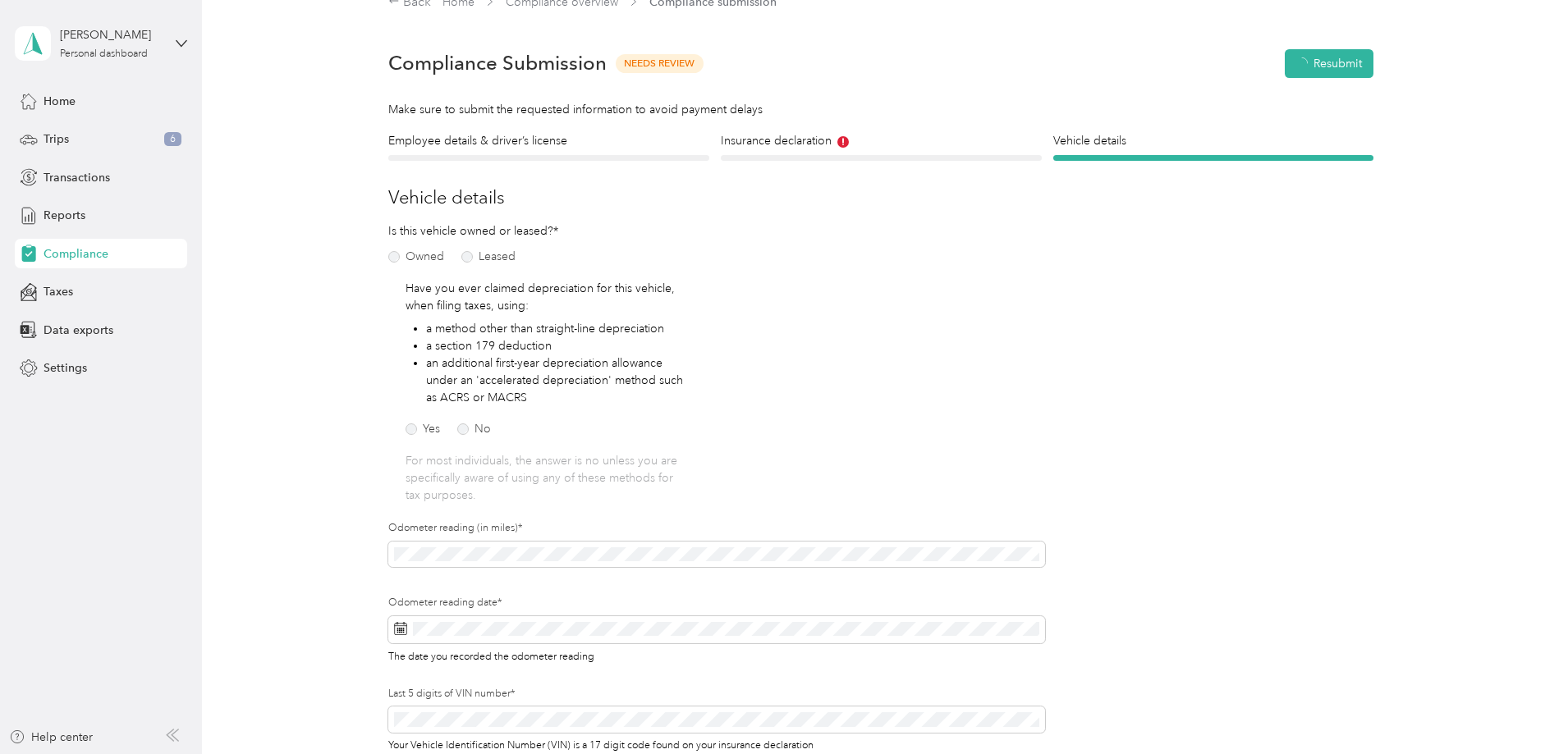
scroll to position [21, 0]
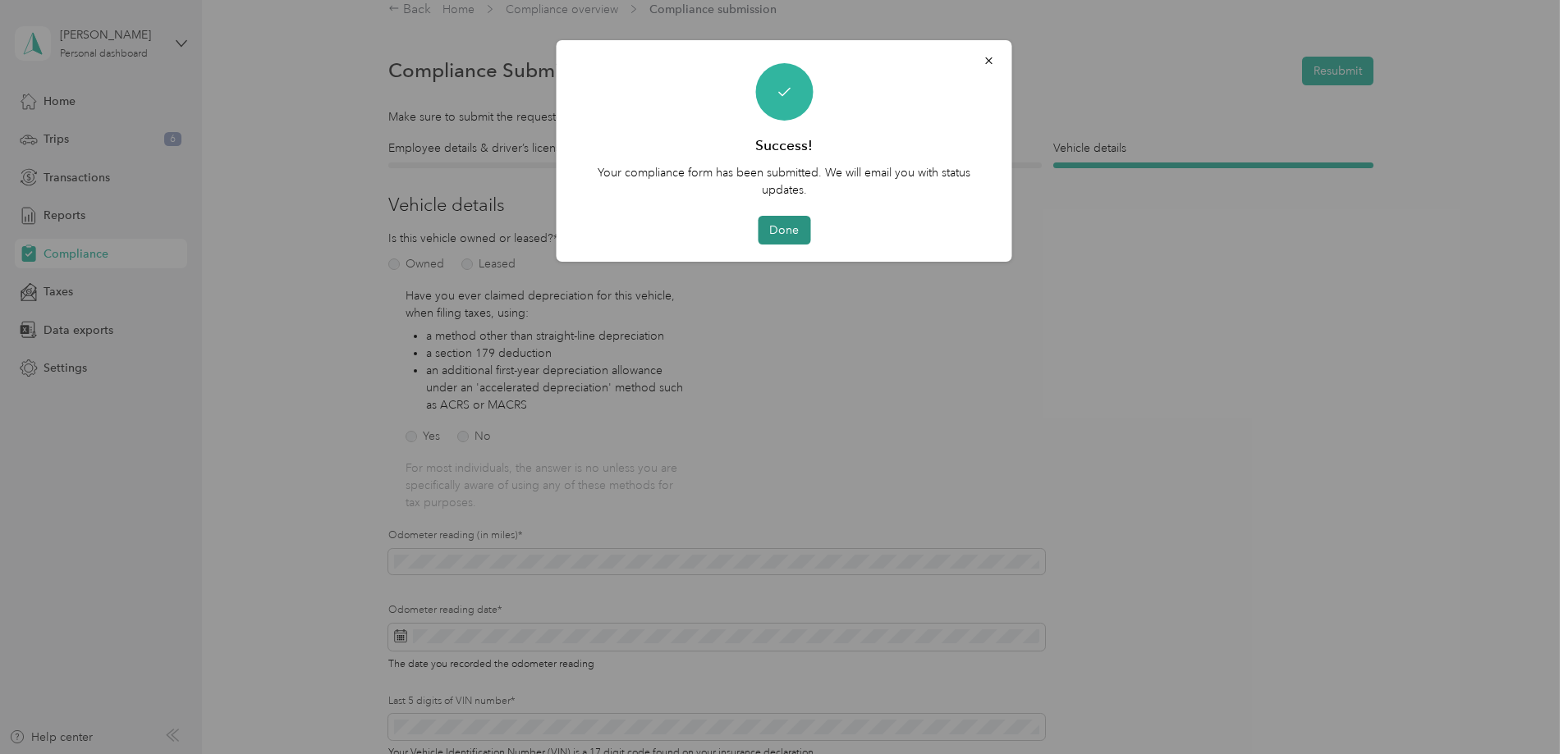
click at [791, 232] on button "Done" at bounding box center [784, 230] width 53 height 29
